Goal: Information Seeking & Learning: Learn about a topic

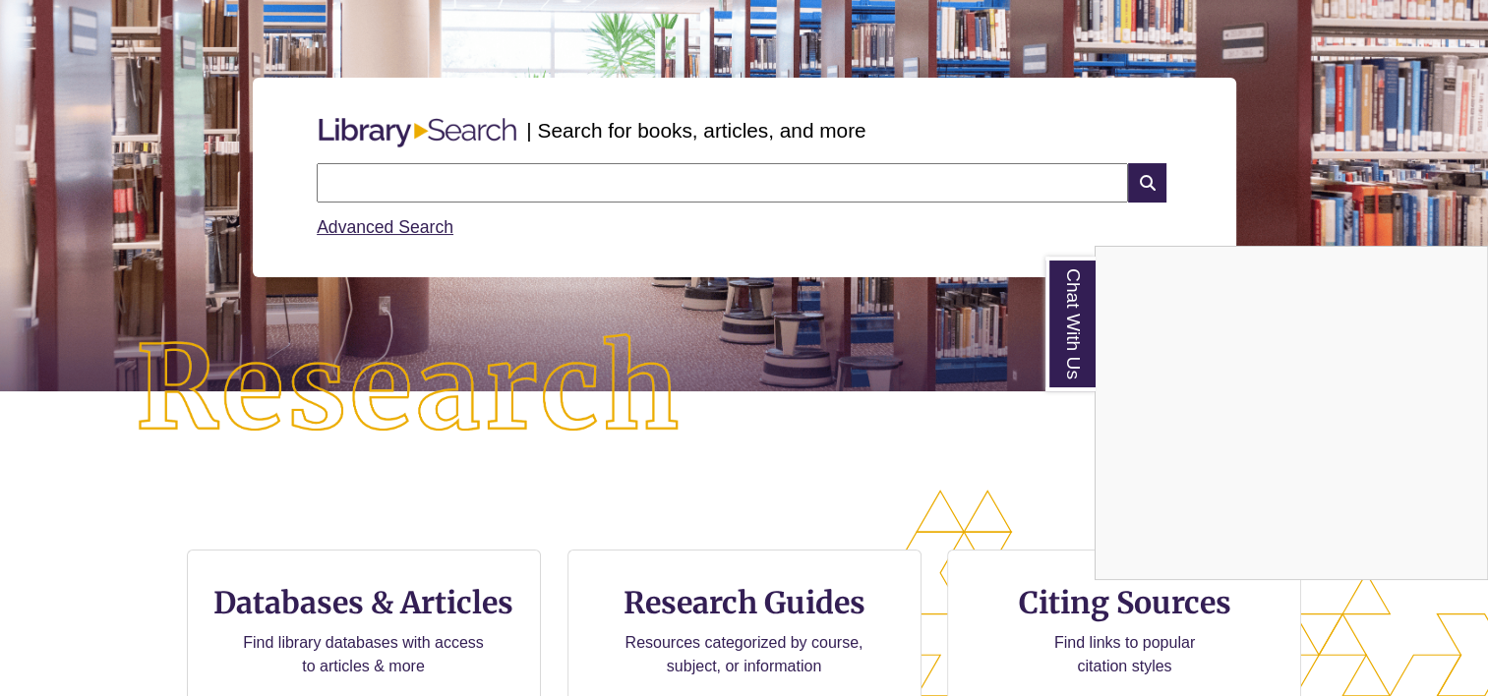
scroll to position [393, 0]
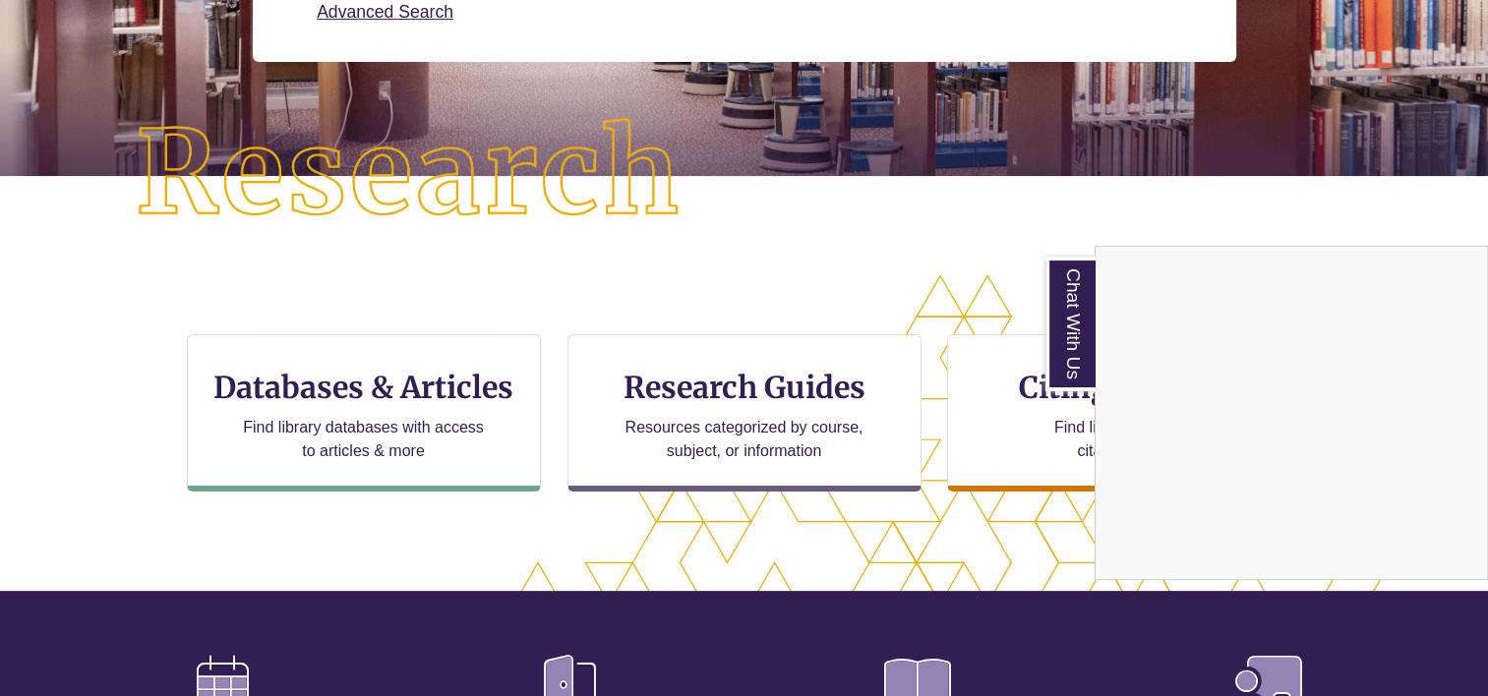
click at [346, 426] on div "Chat With Us" at bounding box center [744, 348] width 1488 height 696
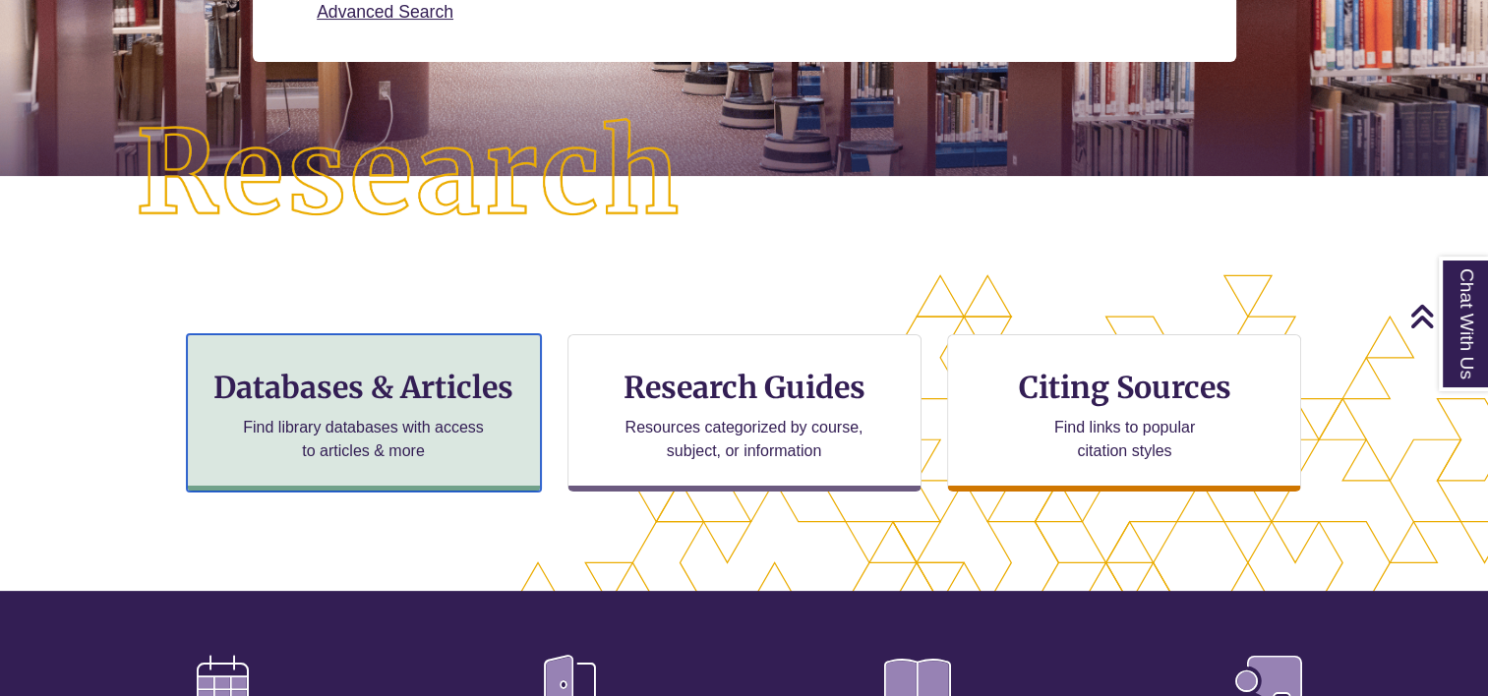
click at [410, 380] on h3 "Databases & Articles" at bounding box center [364, 387] width 321 height 37
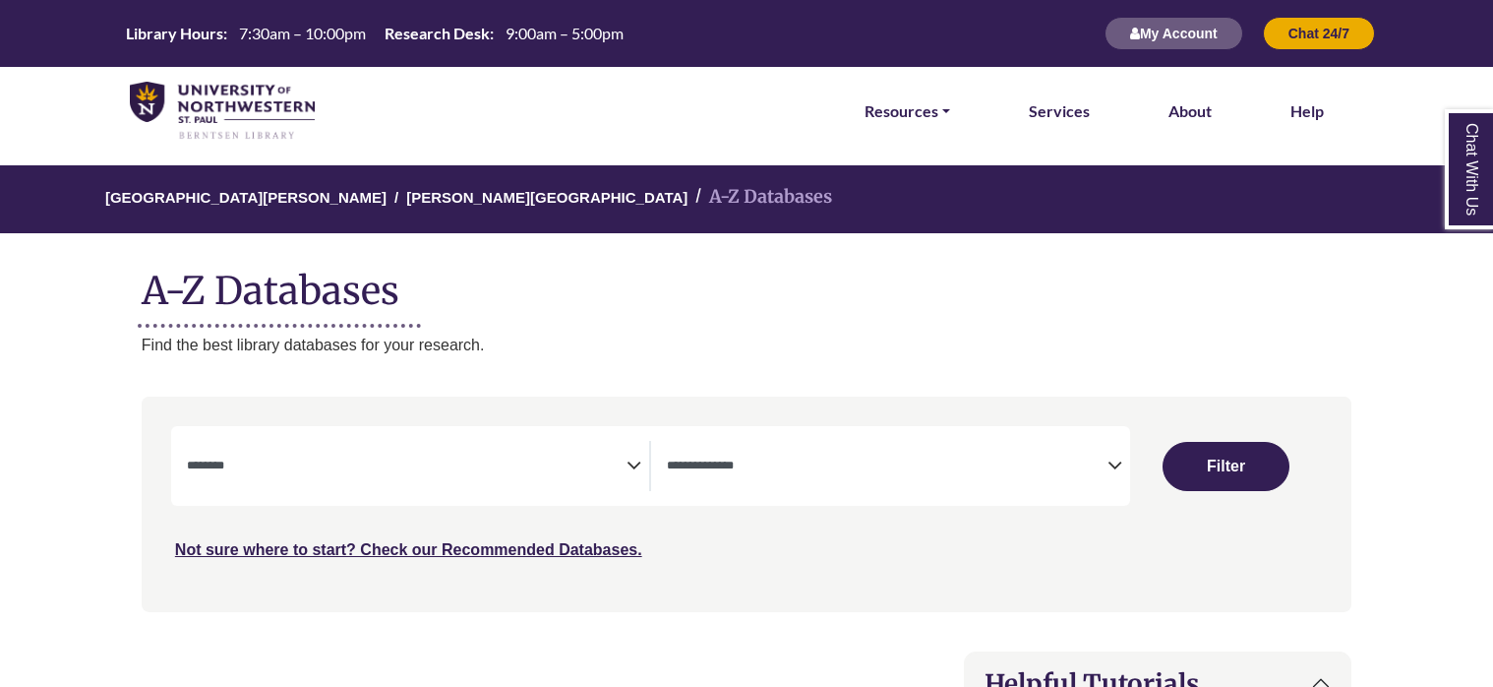
select select "Database Subject Filter"
select select "Database Types Filter"
select select "Database Subject Filter"
select select "Database Types Filter"
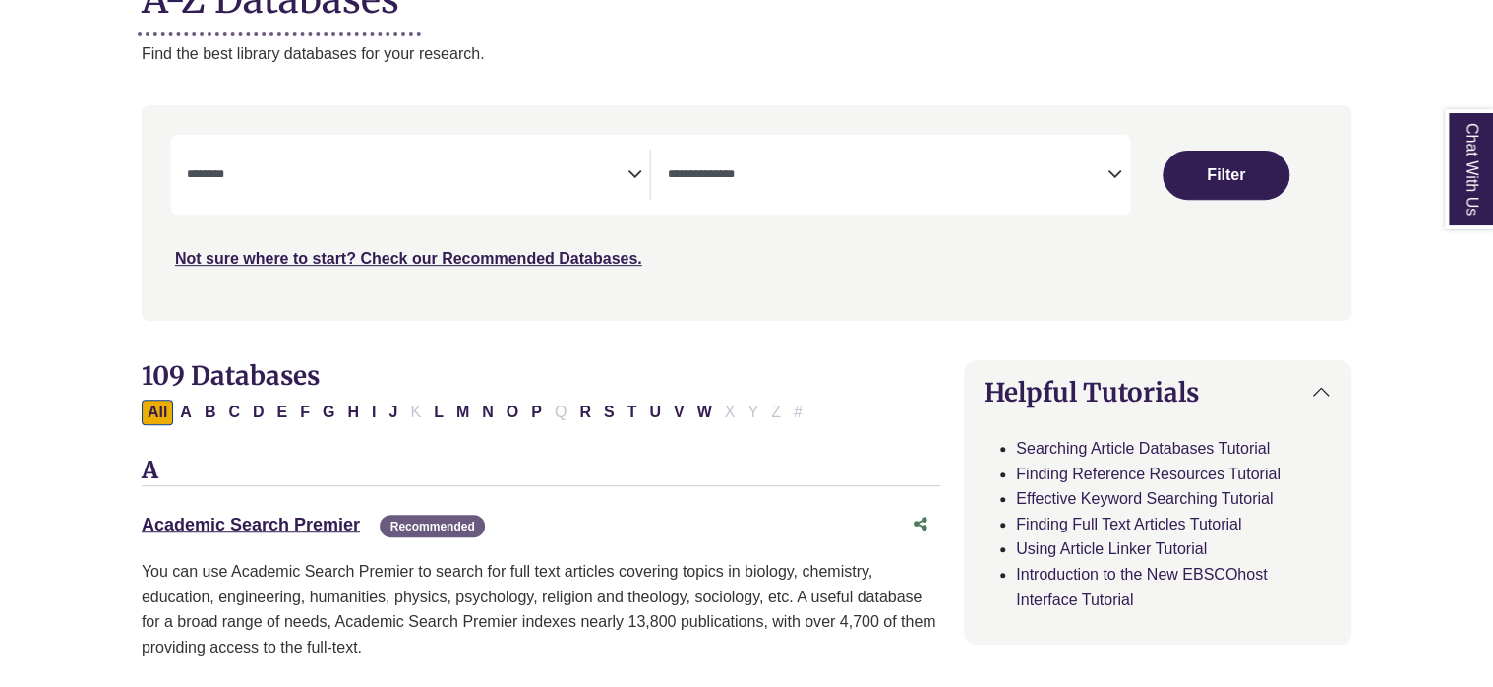
scroll to position [295, 0]
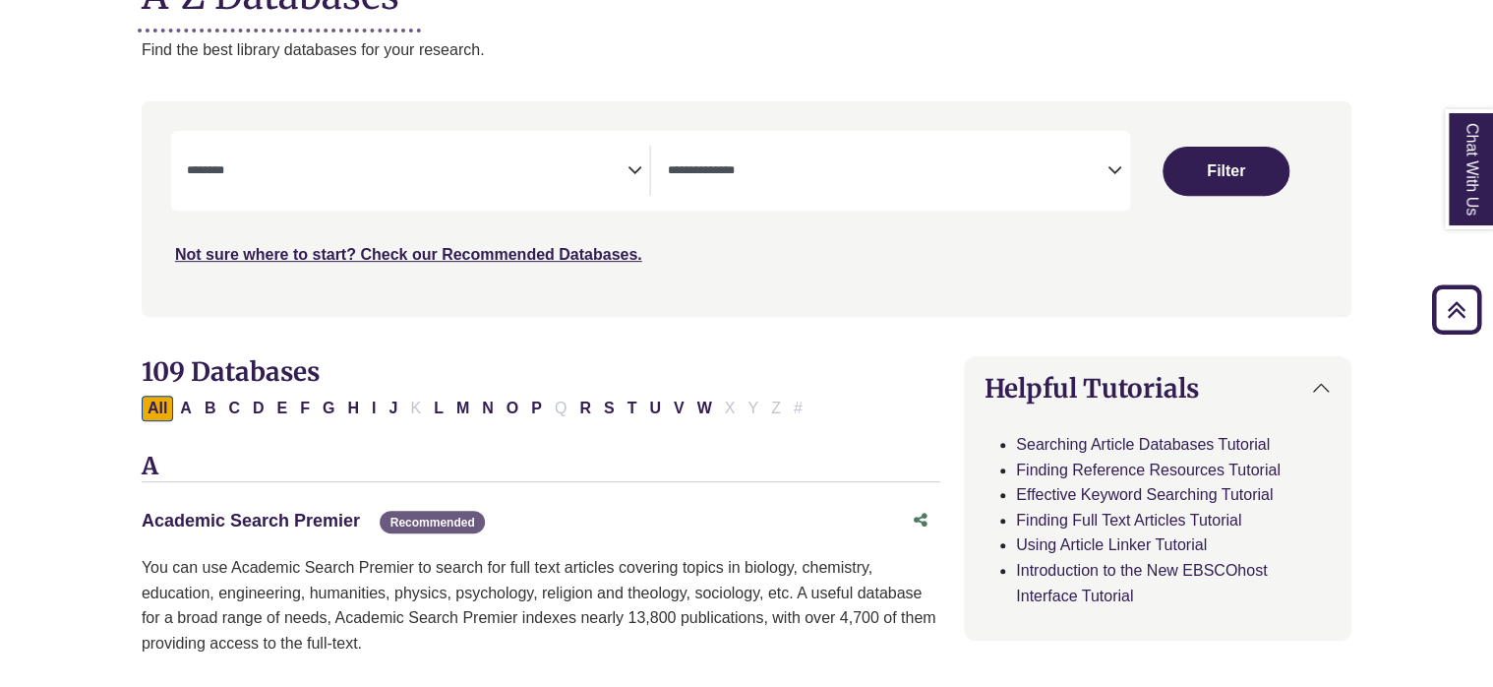
click at [268, 521] on link "Academic Search Premier This link opens in a new window" at bounding box center [251, 521] width 218 height 20
